Goal: Task Accomplishment & Management: Manage account settings

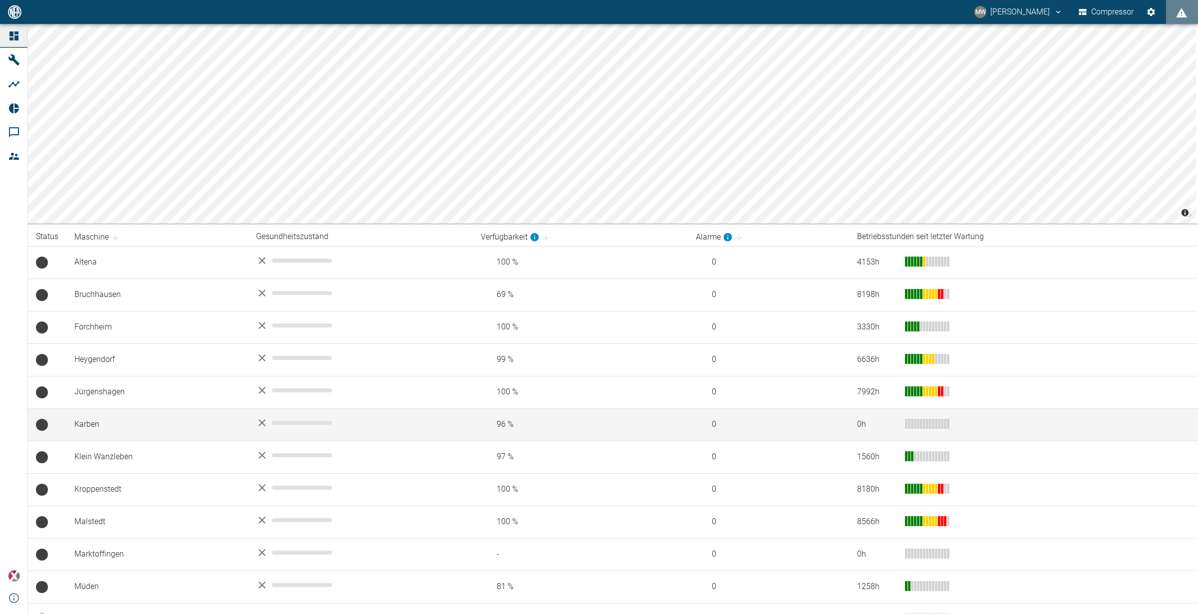
click at [111, 421] on td "Karben" at bounding box center [157, 424] width 182 height 32
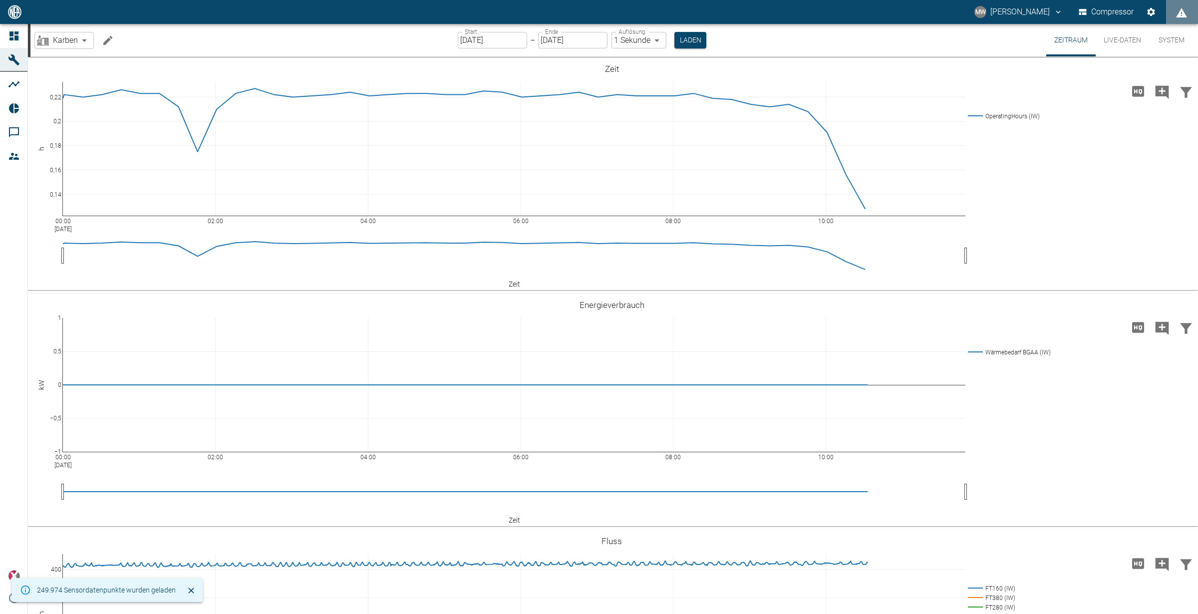
click at [658, 37] on body "MW [PERSON_NAME] Compressor Dashboard Maschinen Analysen Reports Kommentare Mit…" at bounding box center [599, 307] width 1198 height 614
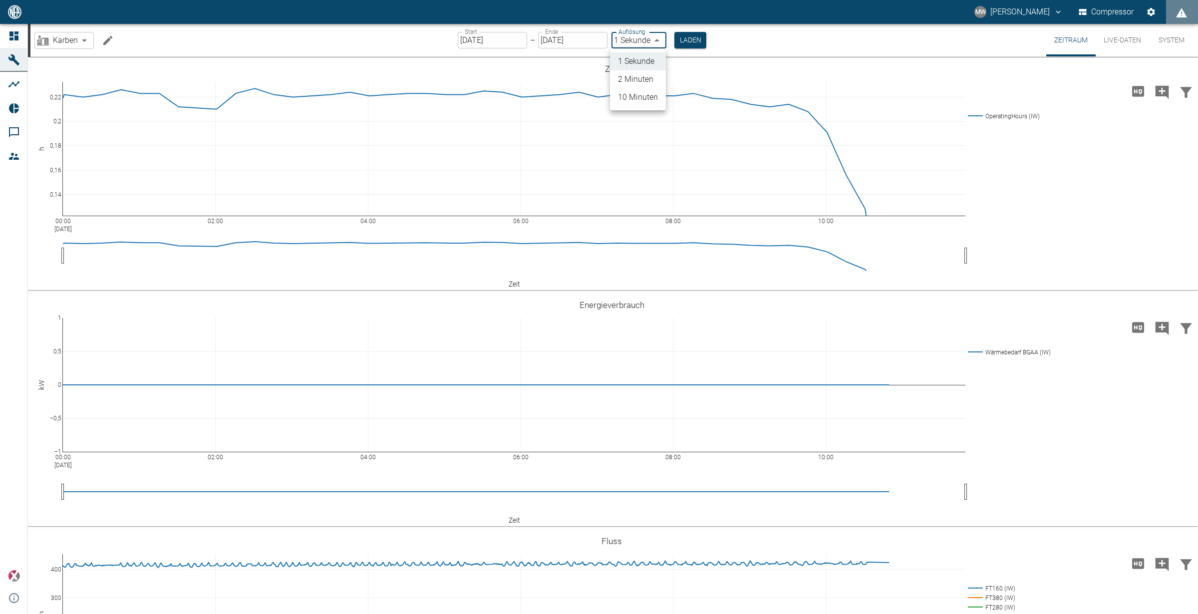
click at [755, 17] on div at bounding box center [599, 307] width 1198 height 614
click at [481, 41] on input "[DATE]" at bounding box center [492, 40] width 69 height 16
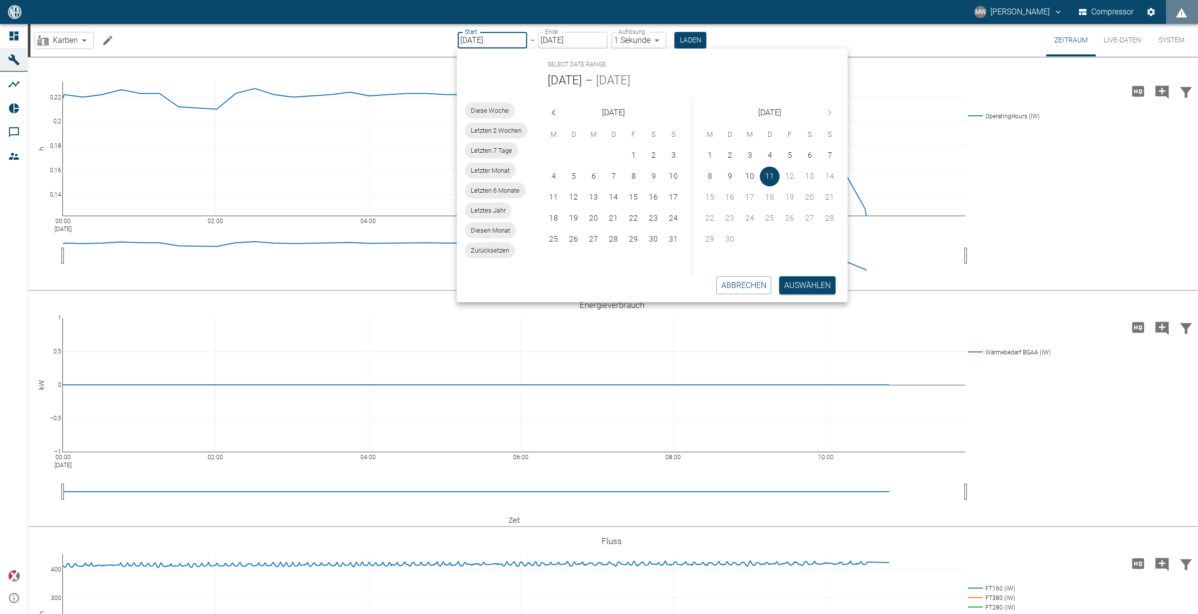
click at [549, 113] on icon "Previous month" at bounding box center [554, 112] width 12 height 12
click at [608, 154] on button "1" at bounding box center [614, 156] width 20 height 20
type input "[DATE]"
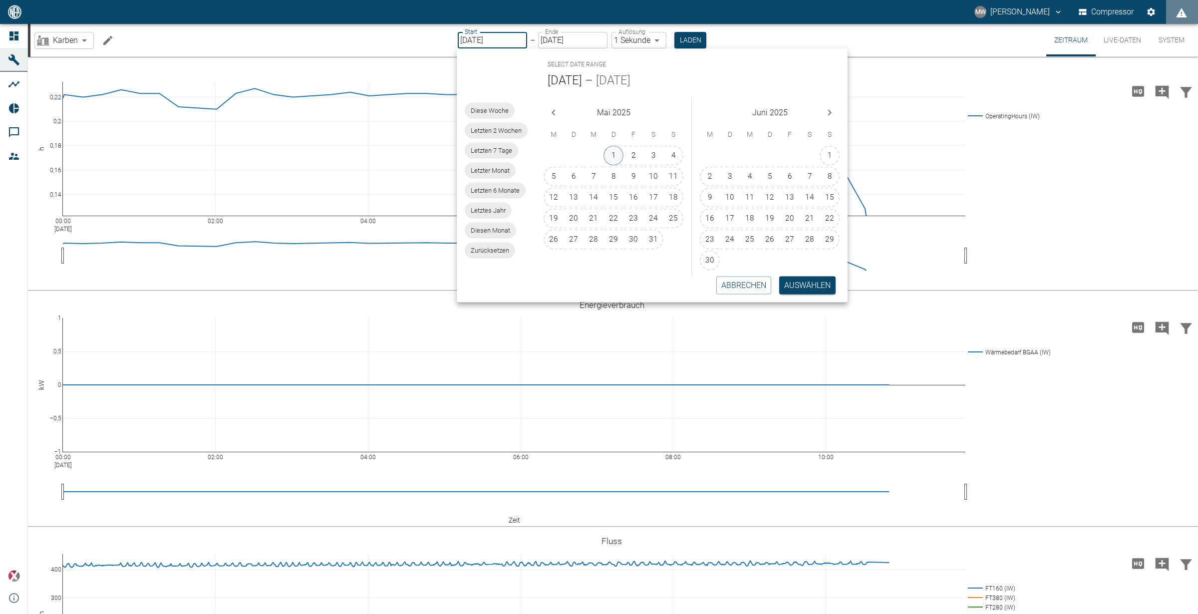
type input "10min"
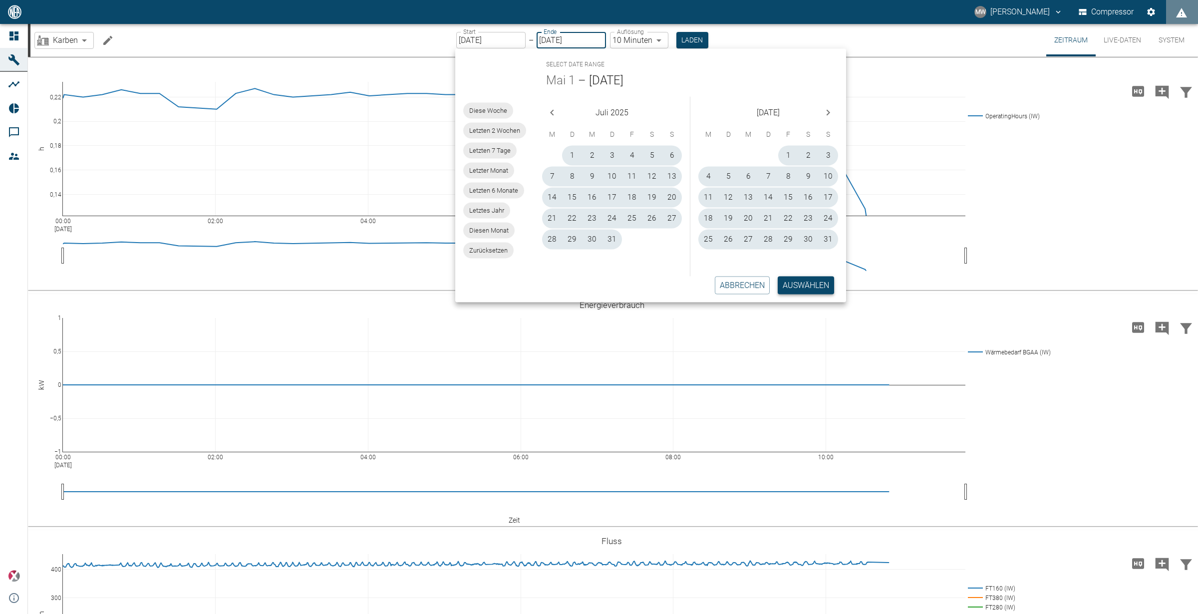
click at [824, 286] on button "Auswählen" at bounding box center [806, 285] width 56 height 18
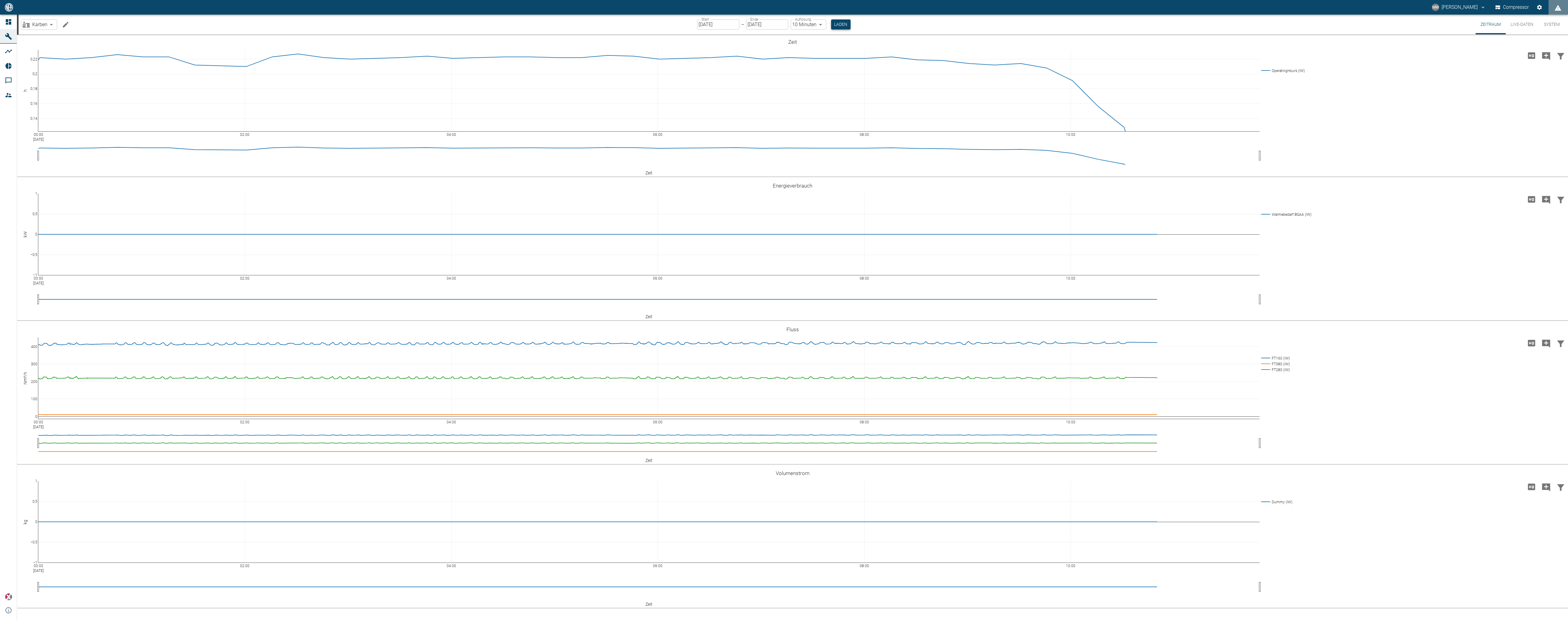
click at [839, 23] on button "Laden" at bounding box center [841, 24] width 19 height 10
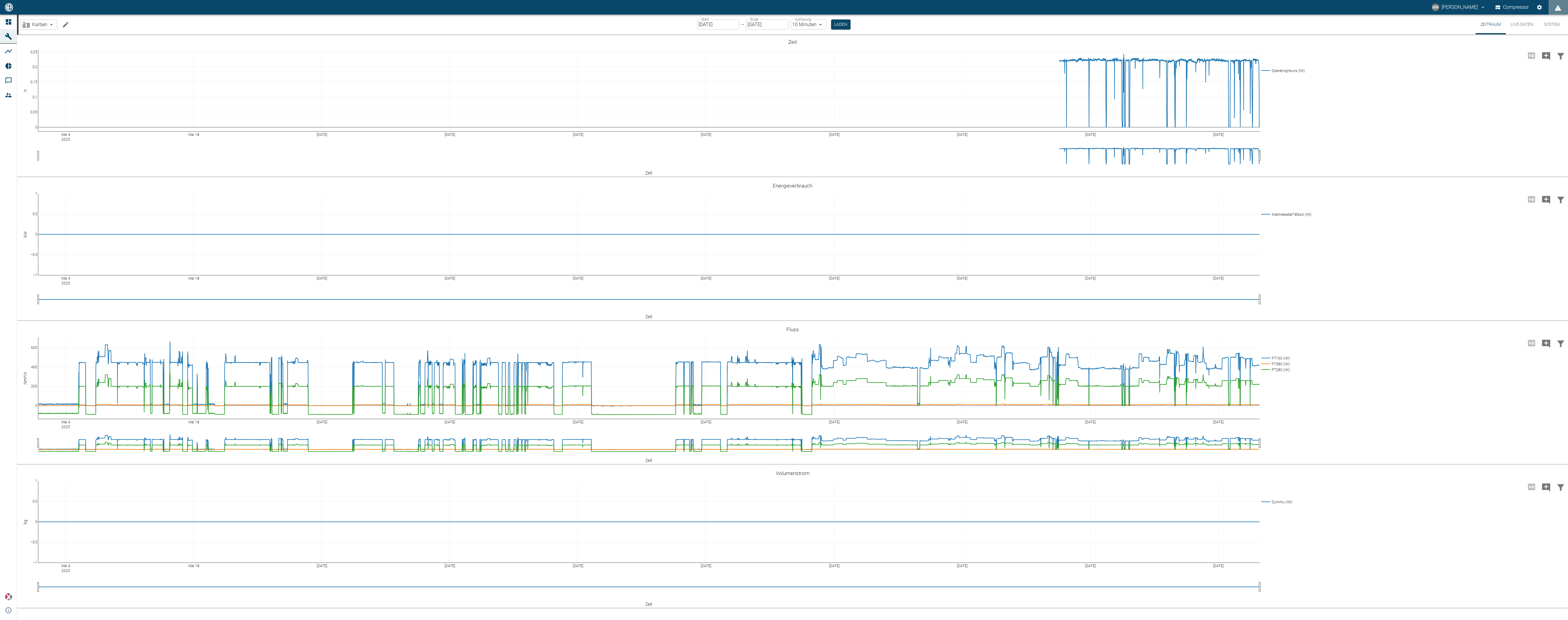
click at [713, 24] on input "[DATE]" at bounding box center [718, 24] width 42 height 10
click at [711, 24] on input "[DATE]" at bounding box center [718, 24] width 42 height 10
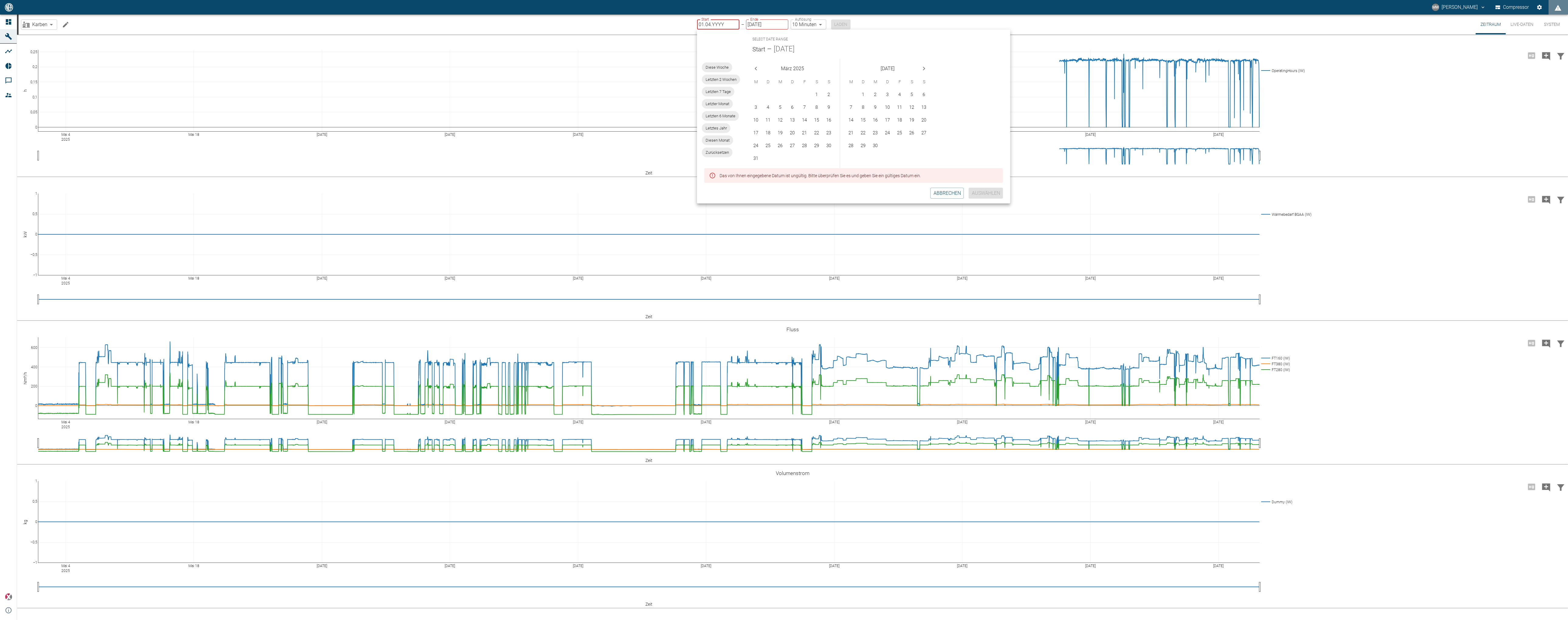
click at [756, 68] on icon "Previous month" at bounding box center [756, 68] width 7 height 7
click at [817, 94] on button "1" at bounding box center [817, 95] width 12 height 12
type input "[DATE]"
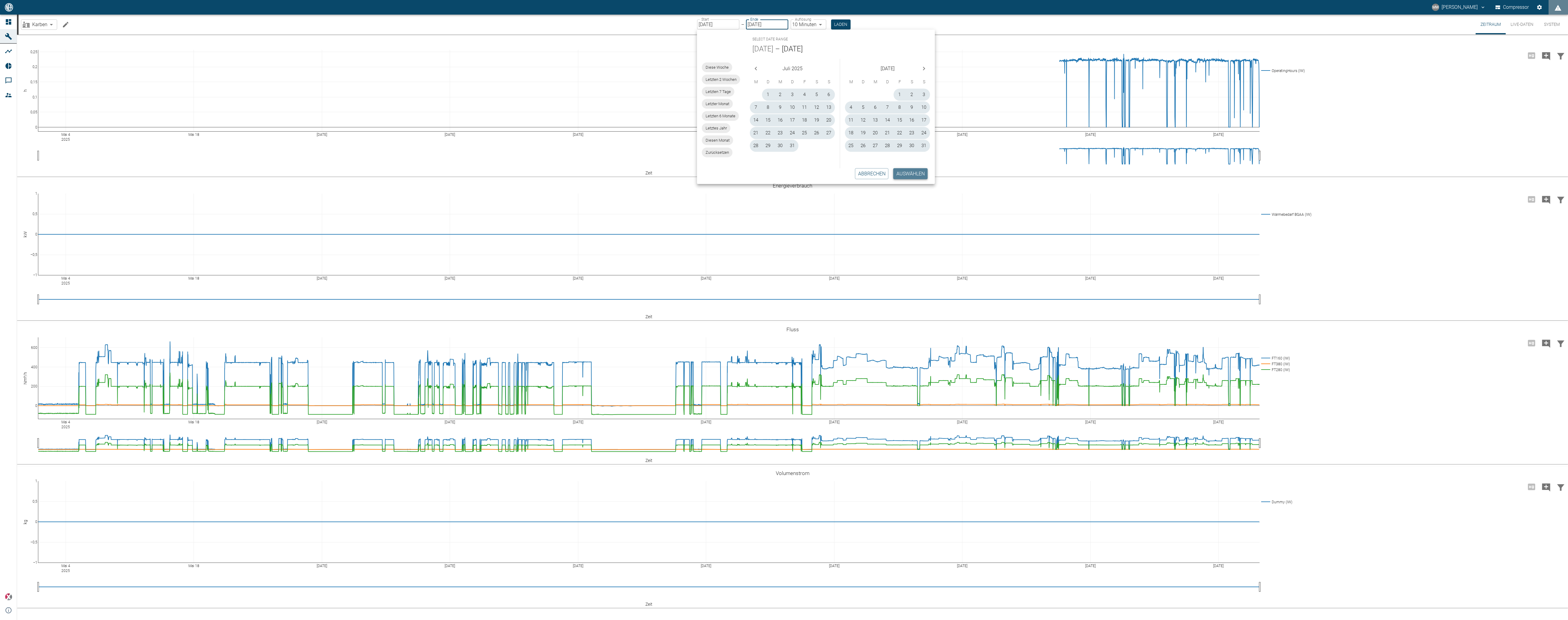
click at [875, 172] on button "Auswählen" at bounding box center [911, 174] width 34 height 11
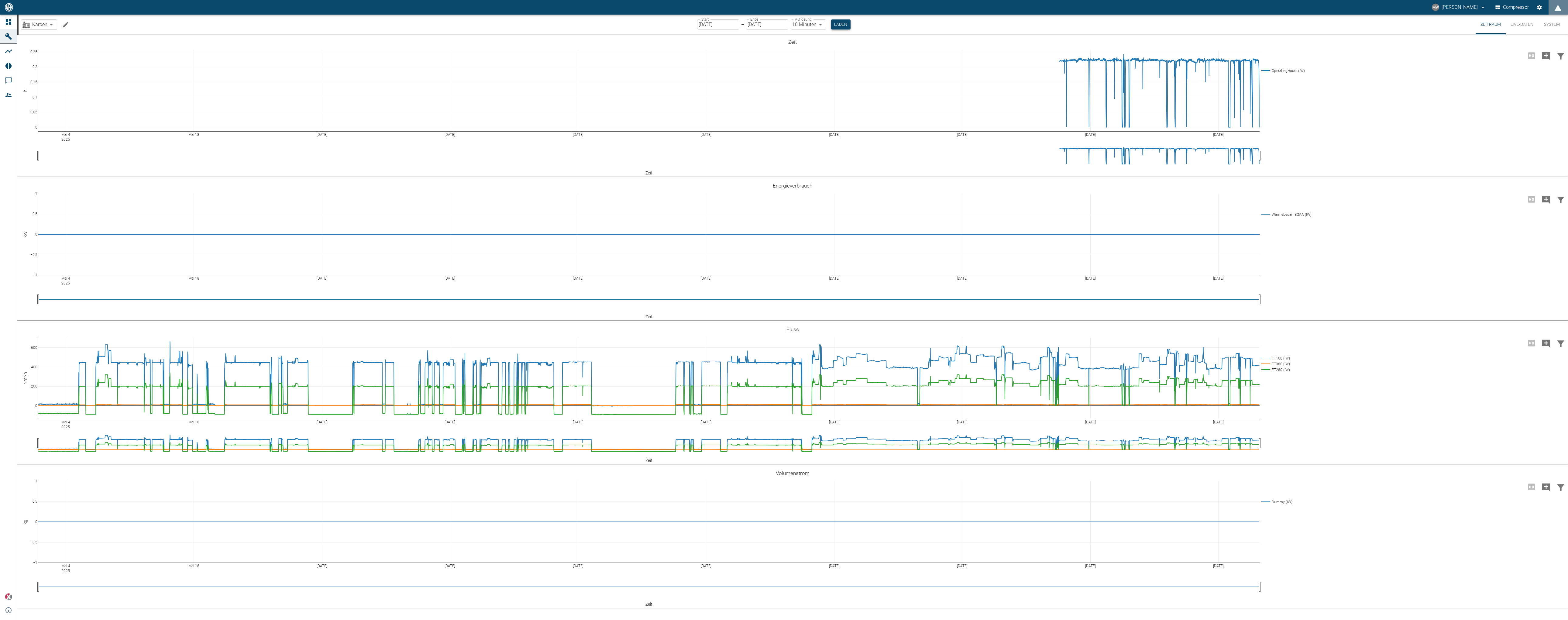
click at [840, 26] on button "Laden" at bounding box center [841, 24] width 19 height 10
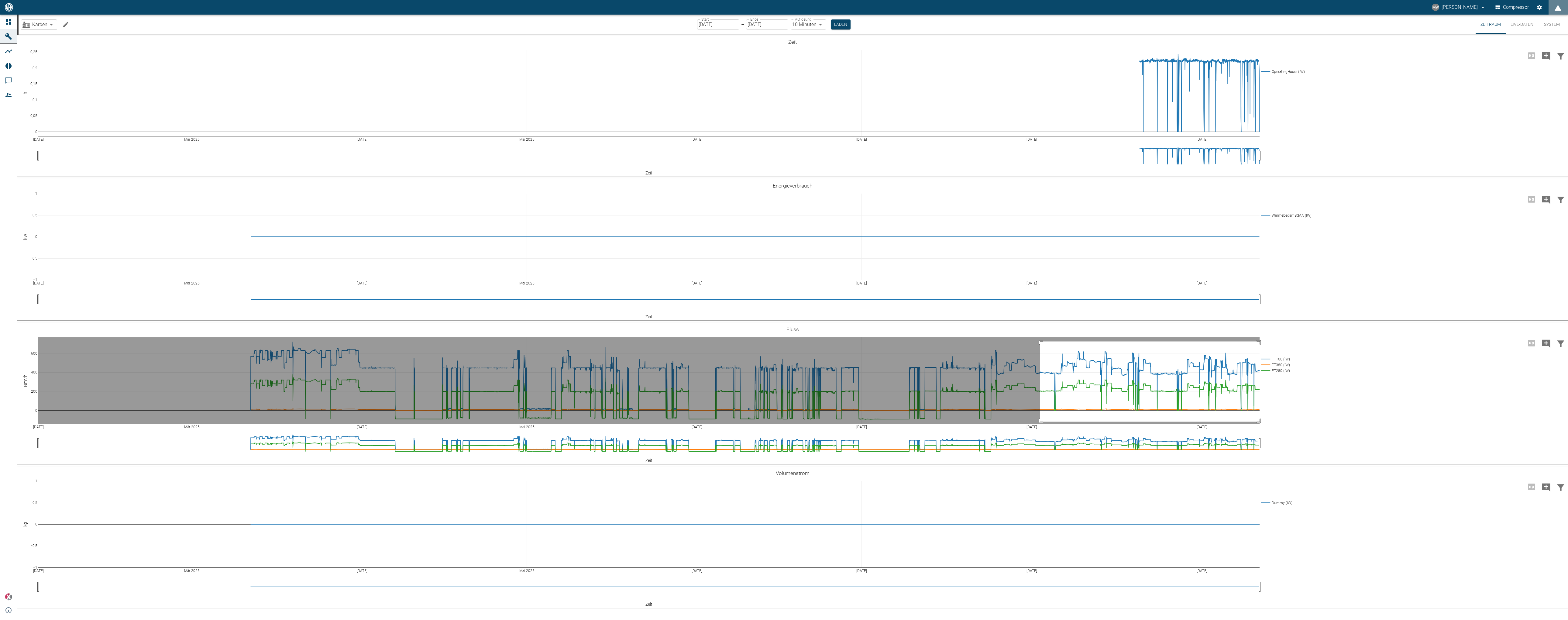
drag, startPoint x: 1040, startPoint y: 342, endPoint x: 1276, endPoint y: 422, distance: 249.2
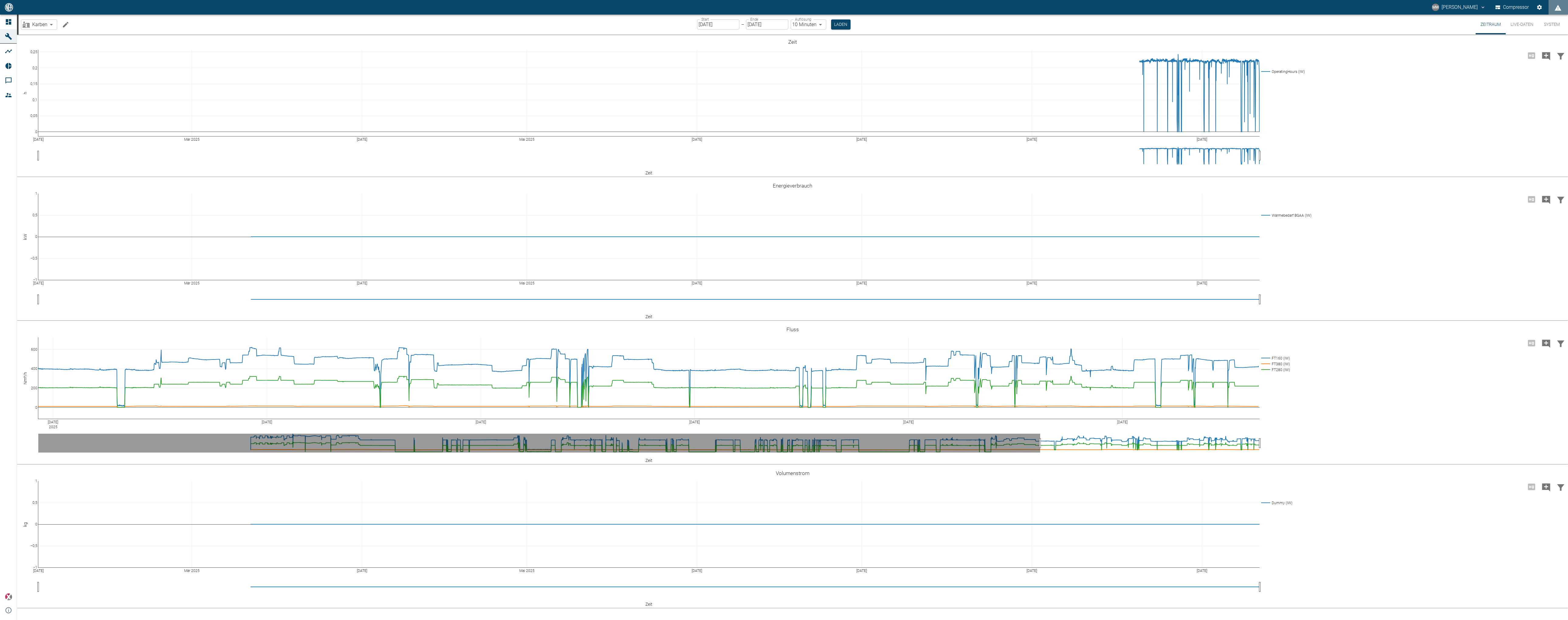
click at [64, 26] on icon "Machine bearbeiten" at bounding box center [65, 24] width 5 height 5
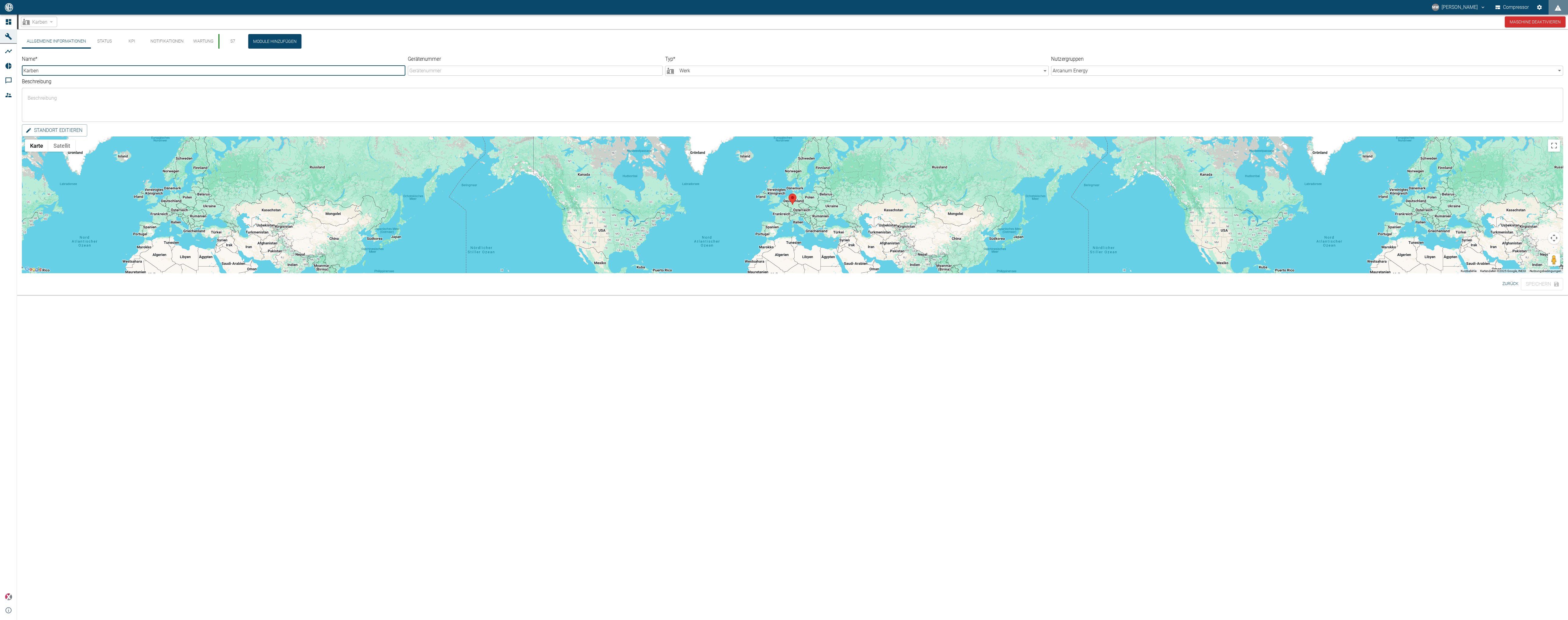
click at [228, 40] on button "S7" at bounding box center [232, 41] width 27 height 15
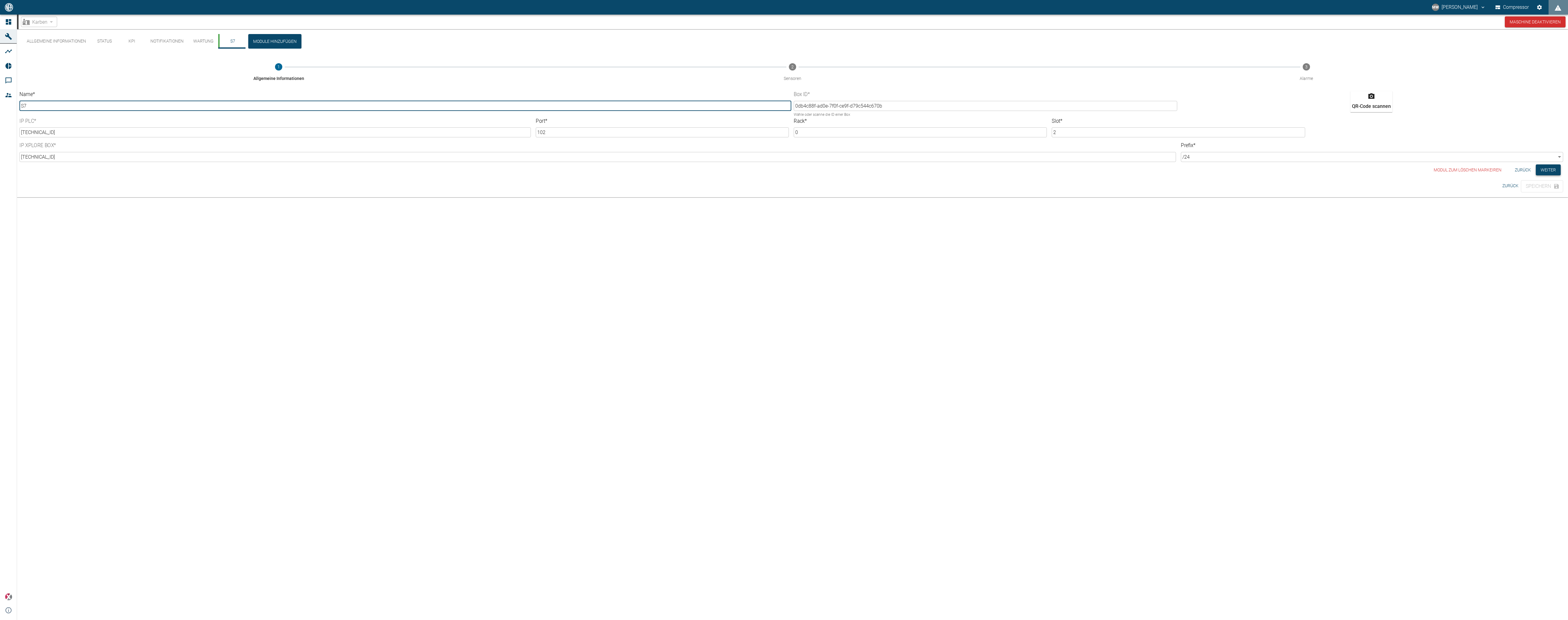
click at [875, 170] on button "Weiter" at bounding box center [1548, 170] width 25 height 11
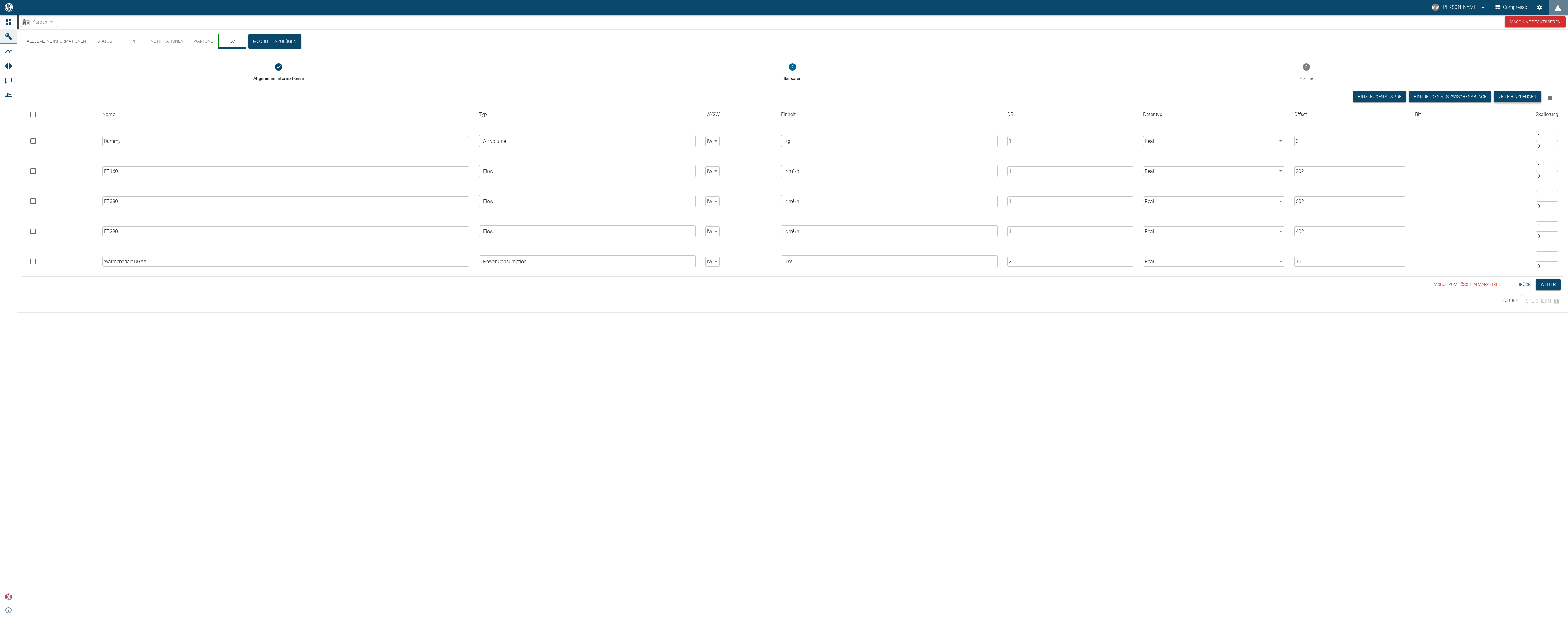
click at [875, 96] on button "Zeile hinzufügen" at bounding box center [1517, 97] width 47 height 11
click at [222, 293] on input "text" at bounding box center [285, 292] width 367 height 10
drag, startPoint x: 769, startPoint y: 22, endPoint x: -580, endPoint y: 297, distance: 1376.7
click at [0, 297] on html "MW [PERSON_NAME] Compressor Dashboard Maschinen Analysen Reports Kommentare Mit…" at bounding box center [784, 310] width 1568 height 620
click at [799, 10] on div "MW [PERSON_NAME] Compressor" at bounding box center [784, 7] width 1568 height 15
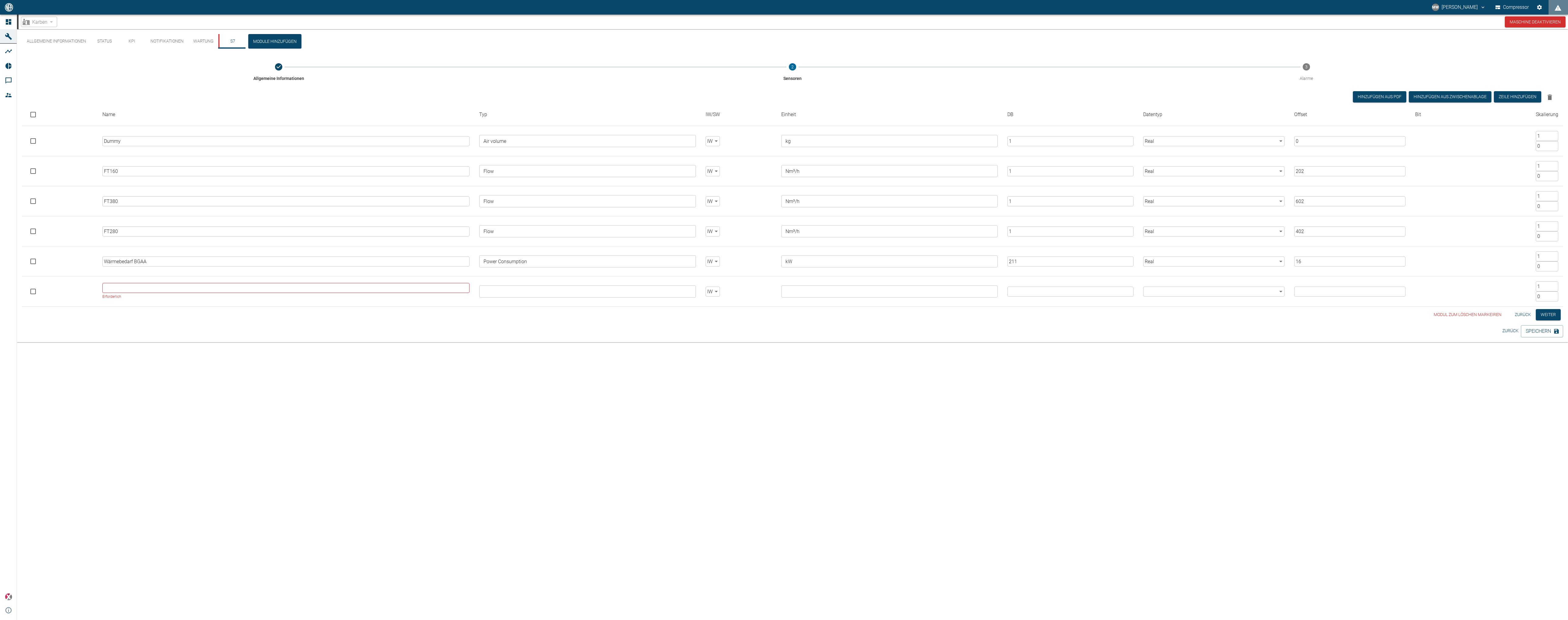
click at [799, 10] on div "MW [PERSON_NAME] Compressor" at bounding box center [784, 7] width 1568 height 15
click at [576, 6] on div "MW [PERSON_NAME] Compressor" at bounding box center [784, 7] width 1568 height 15
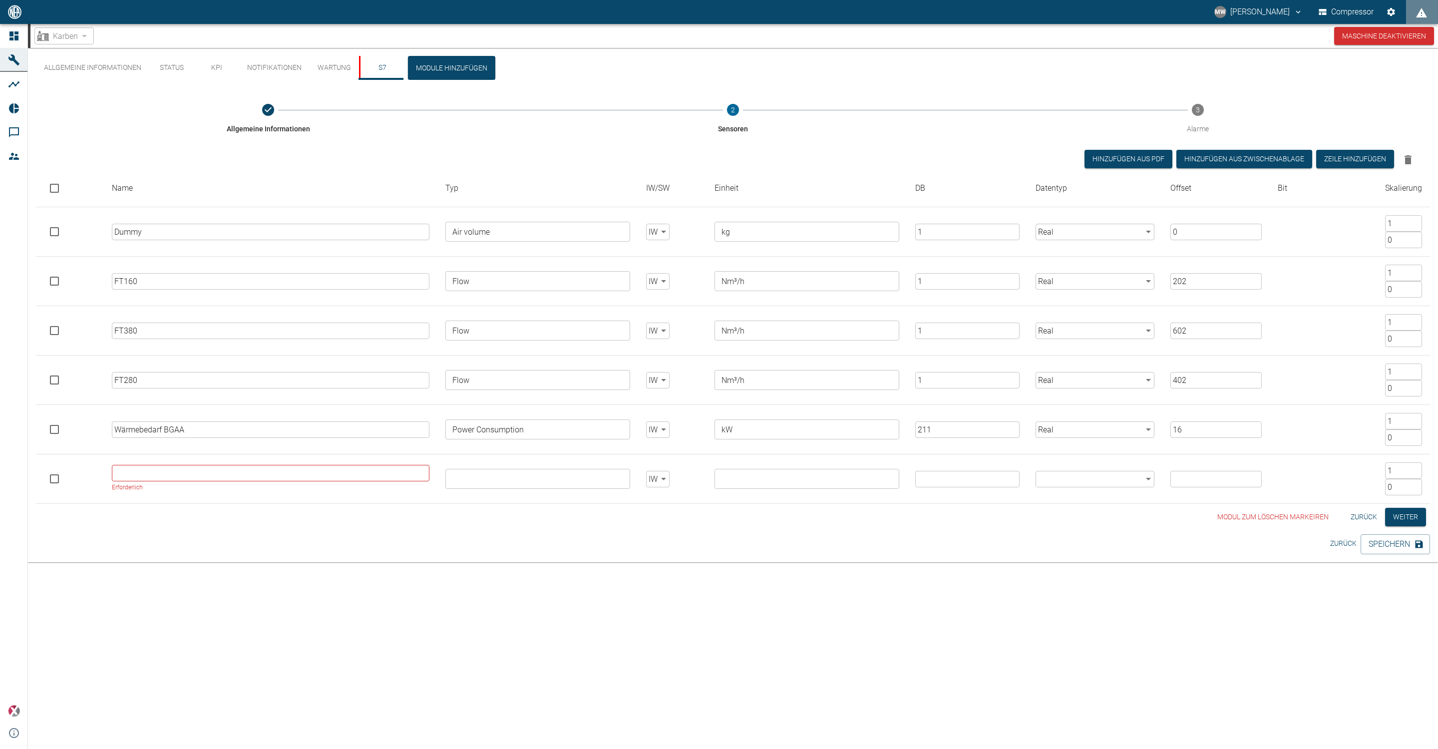
click at [721, 13] on div "MW [PERSON_NAME] Compressor" at bounding box center [719, 12] width 1438 height 24
